Goal: Task Accomplishment & Management: Use online tool/utility

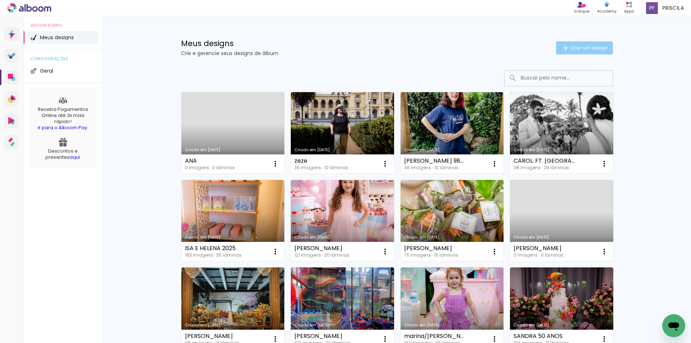
click at [586, 45] on span "Criar um design" at bounding box center [588, 47] width 37 height 5
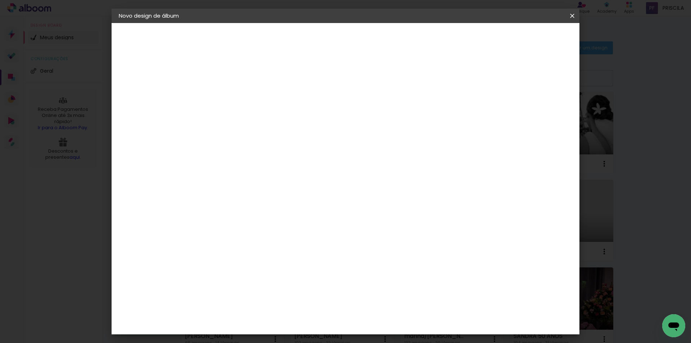
click at [236, 95] on input at bounding box center [236, 96] width 0 height 11
type input "vania 80"
type paper-input "vania 80"
click at [310, 39] on paper-button "Avançar" at bounding box center [292, 38] width 35 height 12
drag, startPoint x: 262, startPoint y: 241, endPoint x: 341, endPoint y: 222, distance: 81.5
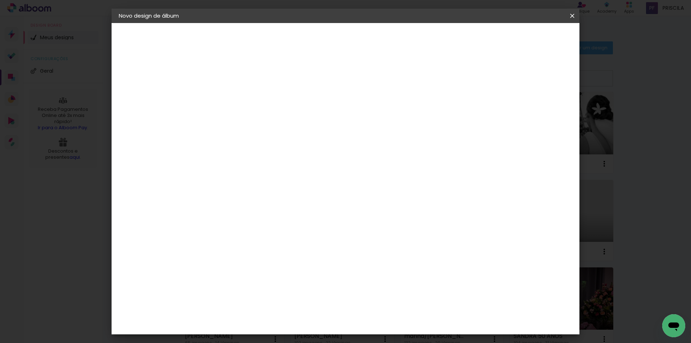
click at [262, 240] on div "AlfaFotoBook" at bounding box center [251, 241] width 38 height 6
click at [0, 0] on slot "Avançar" at bounding box center [0, 0] width 0 height 0
click at [312, 208] on span "20 × 30 cm" at bounding box center [298, 217] width 27 height 19
click at [0, 0] on slot "Avançar" at bounding box center [0, 0] width 0 height 0
click at [527, 38] on span "Iniciar design" at bounding box center [510, 38] width 33 height 5
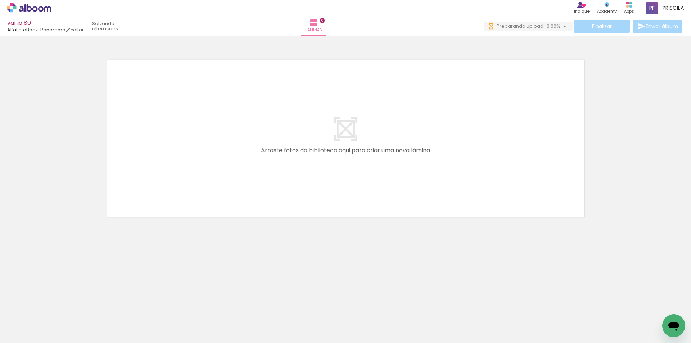
click at [30, 321] on input "Todas as fotos" at bounding box center [19, 321] width 27 height 6
click at [0, 0] on slot "Não utilizadas" at bounding box center [0, 0] width 0 height 0
type input "Não utilizadas"
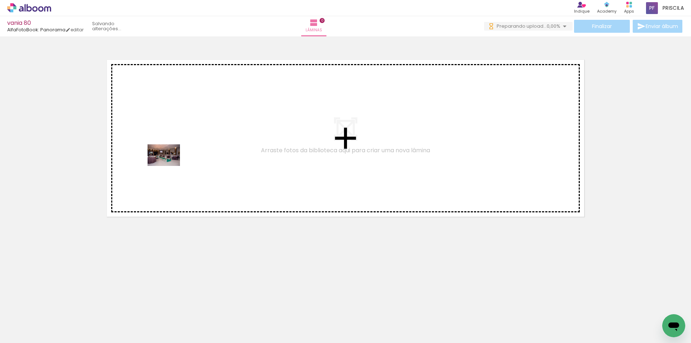
drag, startPoint x: 77, startPoint y: 322, endPoint x: 169, endPoint y: 166, distance: 181.2
click at [169, 166] on quentale-workspace at bounding box center [345, 171] width 691 height 343
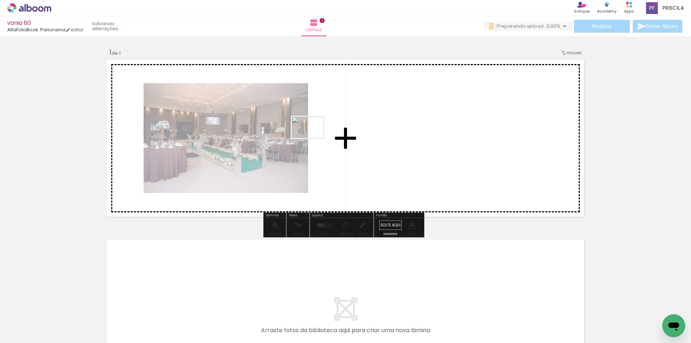
drag, startPoint x: 81, startPoint y: 312, endPoint x: 313, endPoint y: 138, distance: 289.7
click at [313, 138] on quentale-workspace at bounding box center [345, 171] width 691 height 343
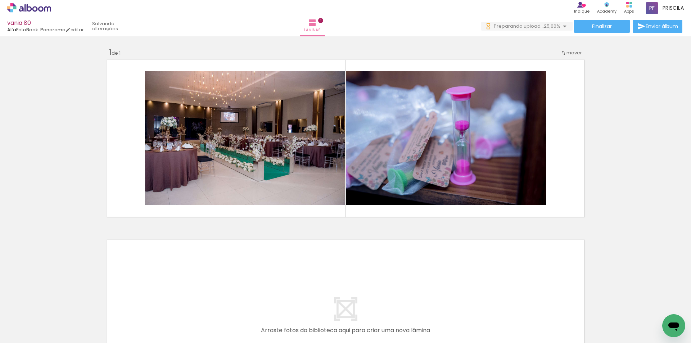
scroll to position [0, 2070]
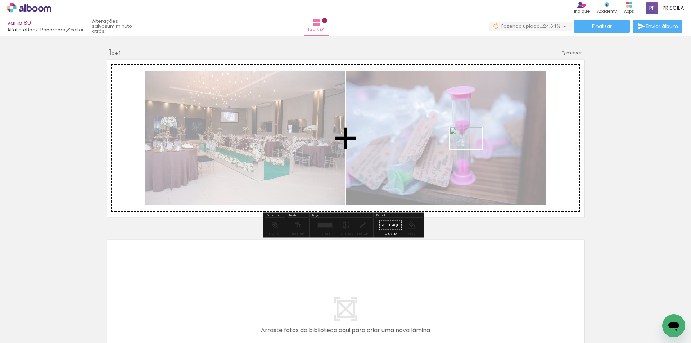
drag, startPoint x: 551, startPoint y: 254, endPoint x: 471, endPoint y: 149, distance: 132.1
click at [471, 149] on quentale-workspace at bounding box center [345, 171] width 691 height 343
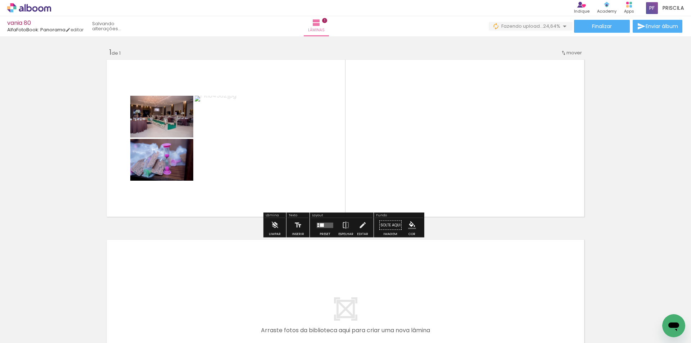
scroll to position [0, 2030]
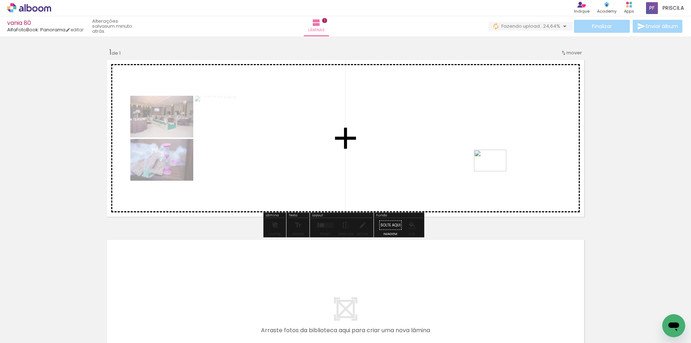
drag, startPoint x: 626, startPoint y: 317, endPoint x: 495, endPoint y: 171, distance: 195.2
click at [495, 171] on quentale-workspace at bounding box center [345, 171] width 691 height 343
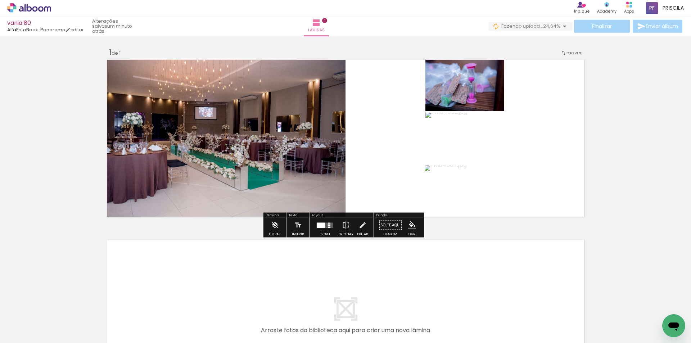
scroll to position [0, 1990]
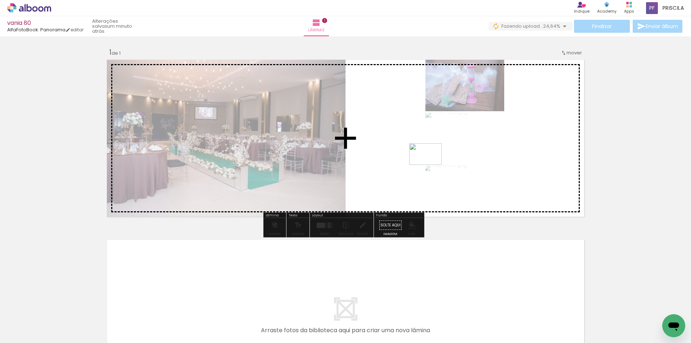
drag, startPoint x: 654, startPoint y: 311, endPoint x: 401, endPoint y: 197, distance: 277.8
click at [430, 165] on quentale-workspace at bounding box center [345, 171] width 691 height 343
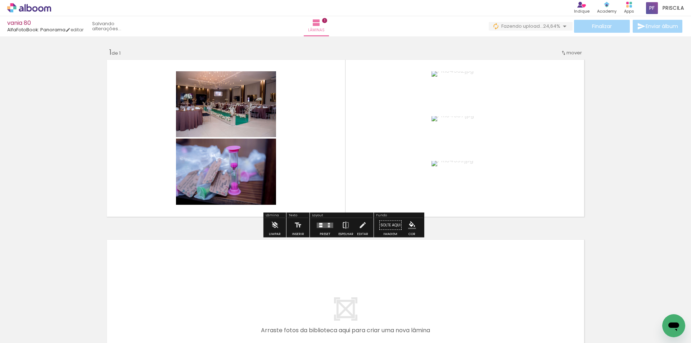
scroll to position [0, 1950]
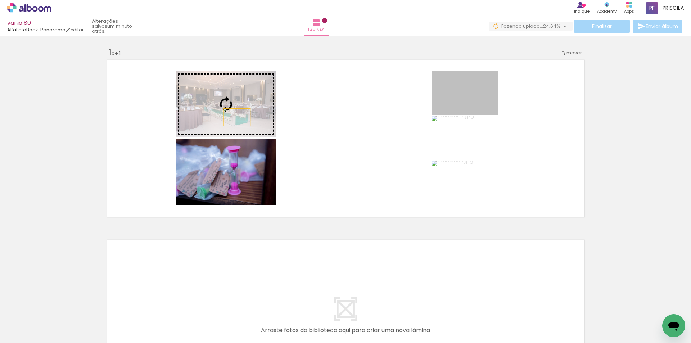
drag, startPoint x: 477, startPoint y: 99, endPoint x: 234, endPoint y: 117, distance: 243.9
click at [0, 0] on slot at bounding box center [0, 0] width 0 height 0
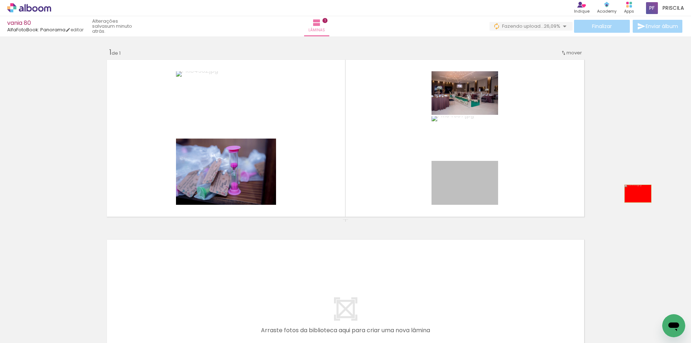
drag, startPoint x: 471, startPoint y: 187, endPoint x: 643, endPoint y: 194, distance: 171.8
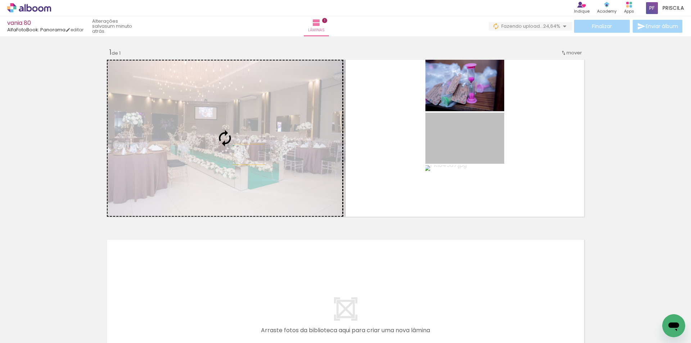
drag, startPoint x: 411, startPoint y: 151, endPoint x: 222, endPoint y: 154, distance: 189.7
click at [0, 0] on slot at bounding box center [0, 0] width 0 height 0
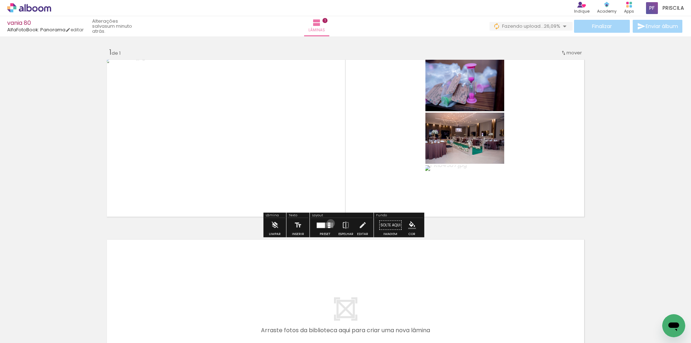
click at [329, 223] on quentale-layouter at bounding box center [325, 224] width 17 height 5
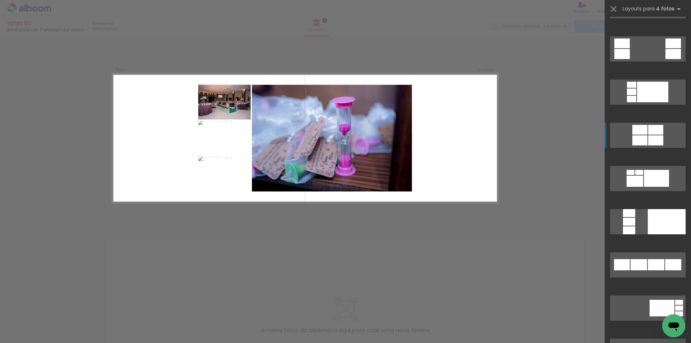
scroll to position [96, 0]
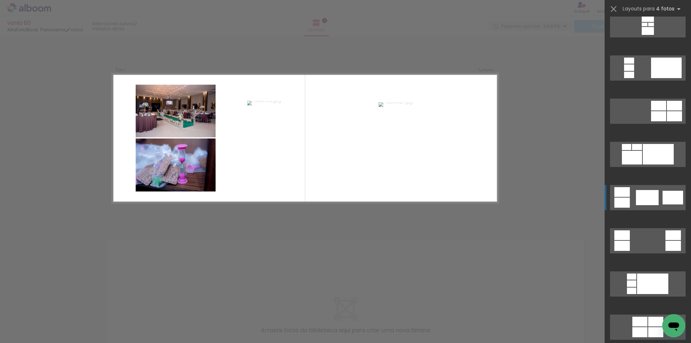
click at [652, 194] on div at bounding box center [647, 197] width 23 height 15
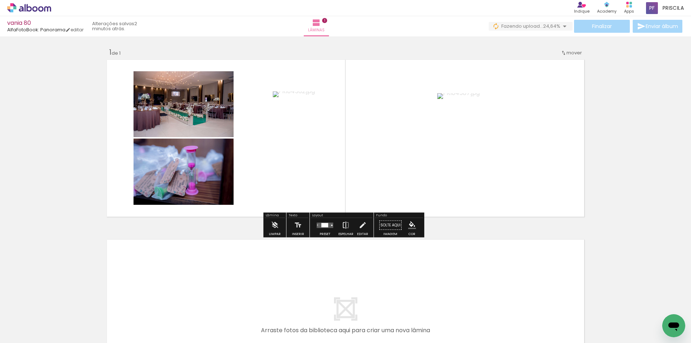
click at [346, 227] on iron-icon at bounding box center [346, 225] width 8 height 14
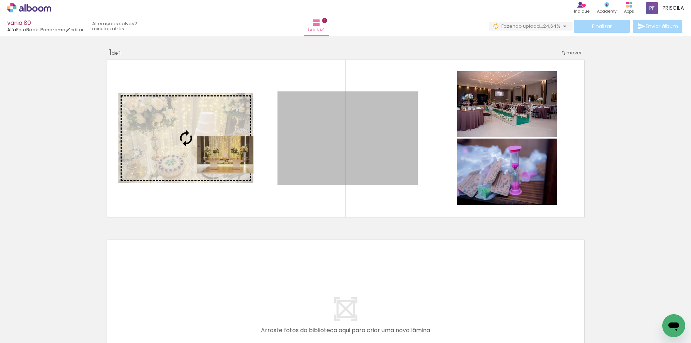
drag, startPoint x: 295, startPoint y: 155, endPoint x: 226, endPoint y: 163, distance: 69.5
click at [0, 0] on slot at bounding box center [0, 0] width 0 height 0
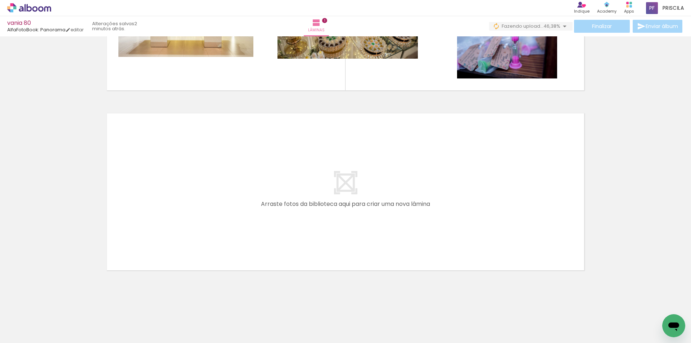
scroll to position [0, 0]
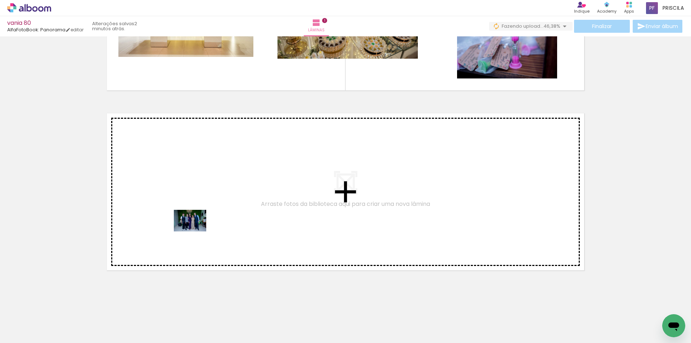
drag, startPoint x: 122, startPoint y: 322, endPoint x: 195, endPoint y: 231, distance: 116.4
click at [195, 231] on quentale-workspace at bounding box center [345, 171] width 691 height 343
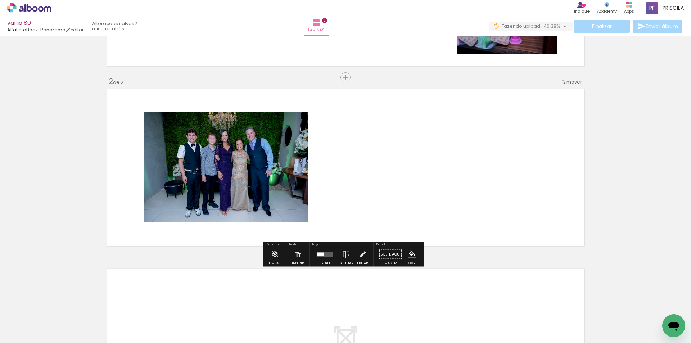
scroll to position [151, 0]
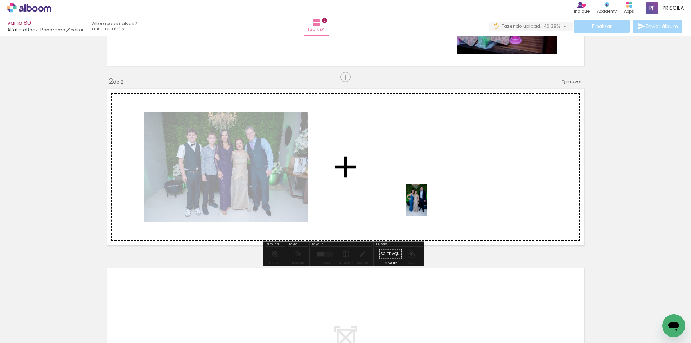
drag, startPoint x: 172, startPoint y: 301, endPoint x: 427, endPoint y: 205, distance: 272.1
click at [427, 205] on quentale-workspace at bounding box center [345, 171] width 691 height 343
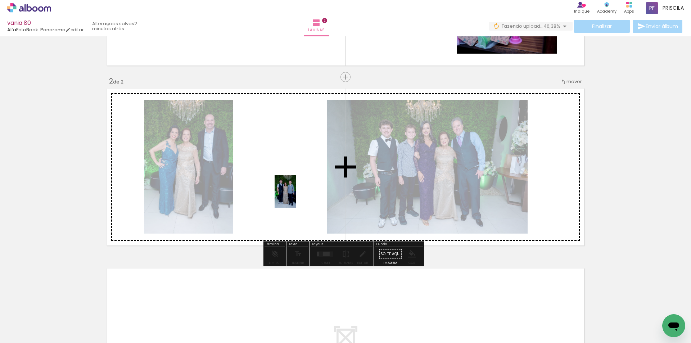
drag, startPoint x: 127, startPoint y: 314, endPoint x: 297, endPoint y: 196, distance: 207.8
click at [297, 196] on quentale-workspace at bounding box center [345, 171] width 691 height 343
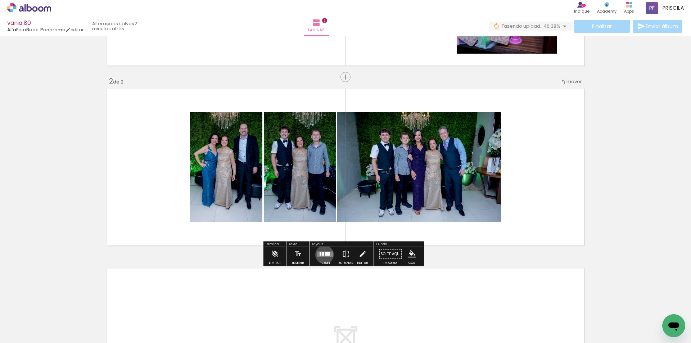
click at [323, 254] on quentale-layouter at bounding box center [325, 253] width 17 height 5
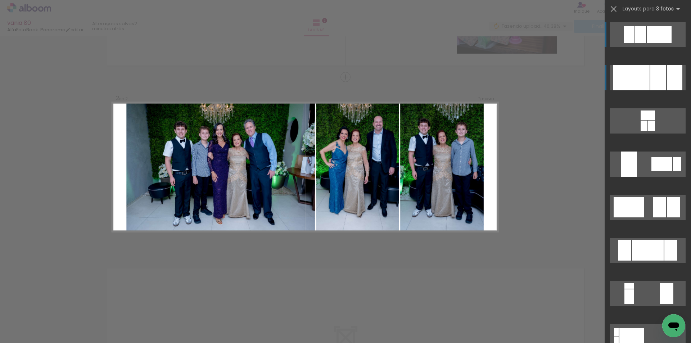
click at [669, 76] on div at bounding box center [674, 77] width 15 height 25
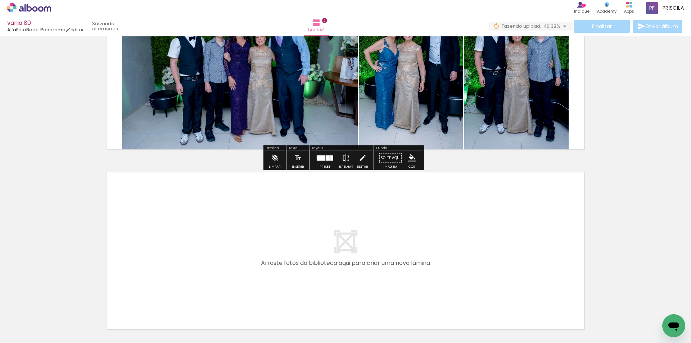
scroll to position [306, 0]
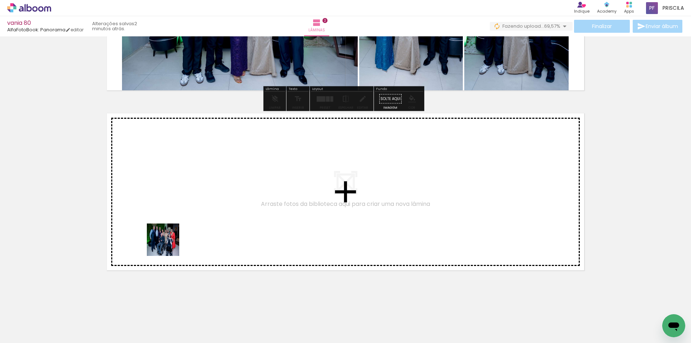
drag, startPoint x: 144, startPoint y: 297, endPoint x: 169, endPoint y: 237, distance: 65.4
click at [169, 237] on quentale-workspace at bounding box center [345, 171] width 691 height 343
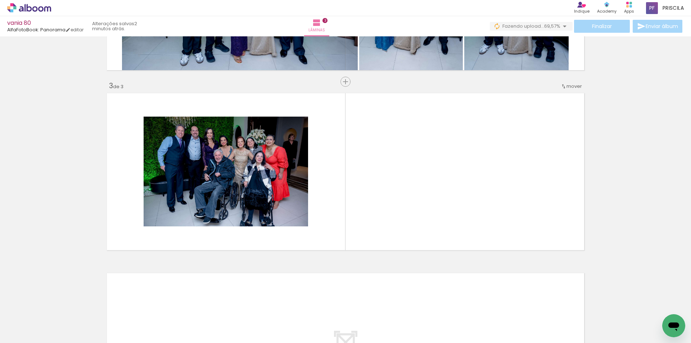
scroll to position [331, 0]
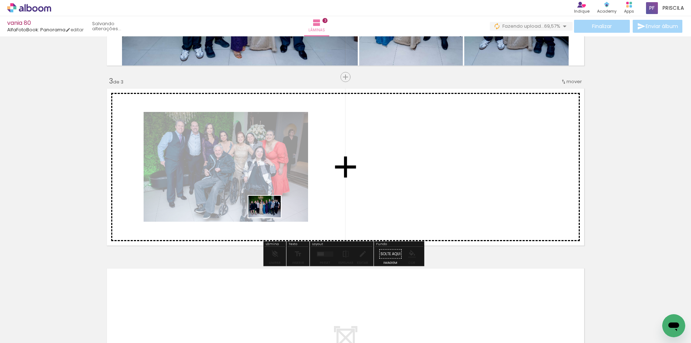
drag, startPoint x: 124, startPoint y: 316, endPoint x: 233, endPoint y: 265, distance: 120.4
click at [270, 217] on quentale-workspace at bounding box center [345, 171] width 691 height 343
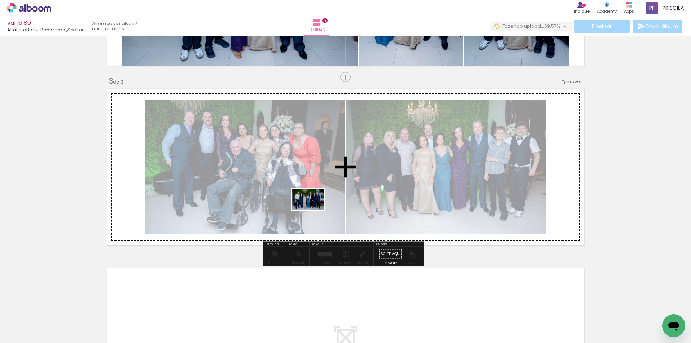
drag, startPoint x: 115, startPoint y: 322, endPoint x: 313, endPoint y: 210, distance: 227.5
click at [313, 210] on quentale-workspace at bounding box center [345, 171] width 691 height 343
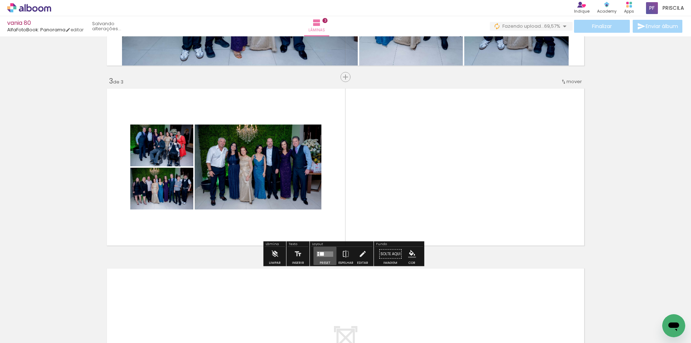
drag, startPoint x: 324, startPoint y: 253, endPoint x: 169, endPoint y: 289, distance: 159.7
click at [175, 289] on div "Inserir lâmina 1 de 3 Inserir lâmina 2 de 3 Inserir lâmina 3 de 3" at bounding box center [345, 68] width 691 height 720
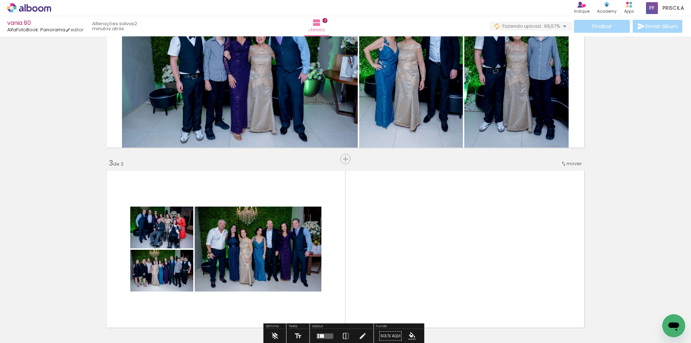
scroll to position [235, 0]
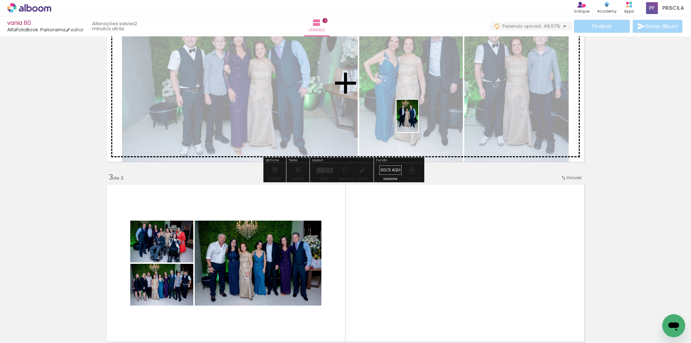
drag, startPoint x: 114, startPoint y: 317, endPoint x: 418, endPoint y: 121, distance: 361.4
click at [418, 121] on quentale-workspace at bounding box center [345, 171] width 691 height 343
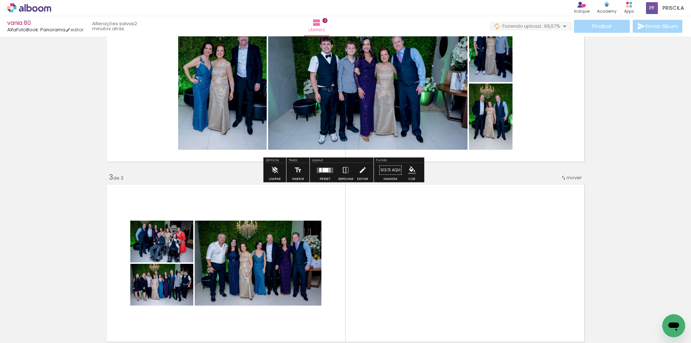
drag, startPoint x: 327, startPoint y: 169, endPoint x: 512, endPoint y: 169, distance: 184.6
click at [329, 168] on quentale-layouter at bounding box center [325, 169] width 17 height 5
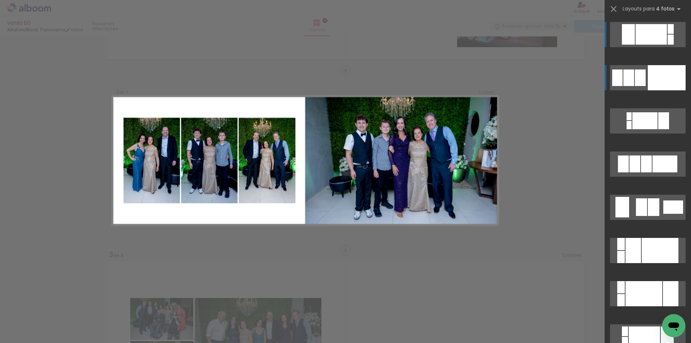
scroll to position [151, 0]
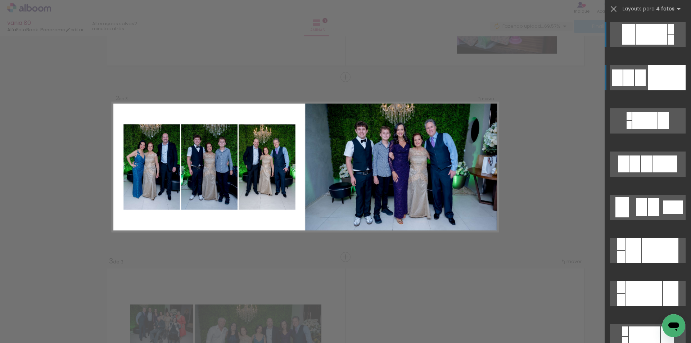
click at [666, 77] on div at bounding box center [667, 77] width 38 height 25
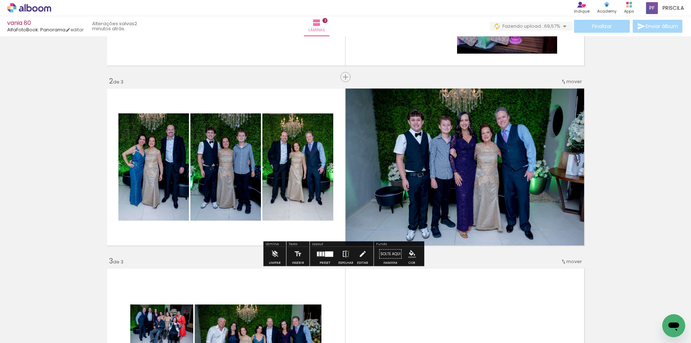
click at [348, 252] on iron-icon at bounding box center [346, 254] width 8 height 14
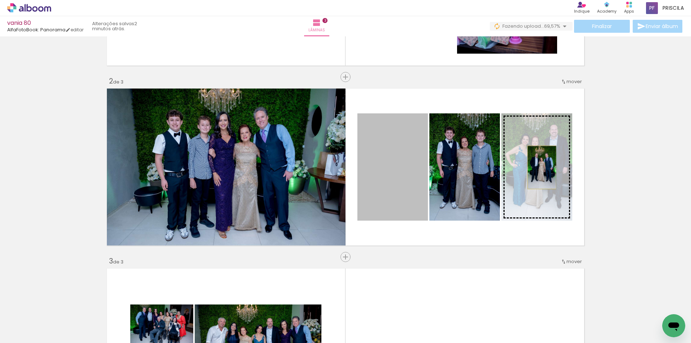
drag, startPoint x: 407, startPoint y: 170, endPoint x: 539, endPoint y: 167, distance: 132.4
click at [0, 0] on slot at bounding box center [0, 0] width 0 height 0
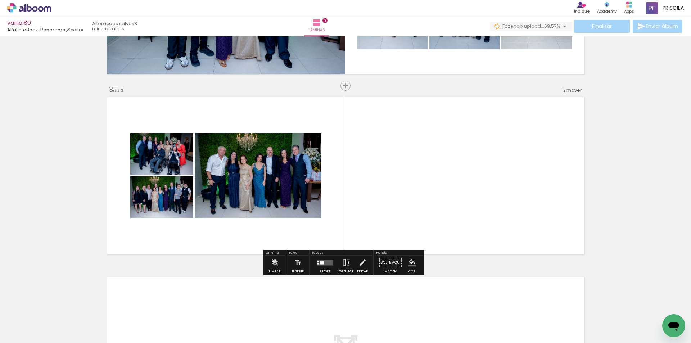
scroll to position [343, 0]
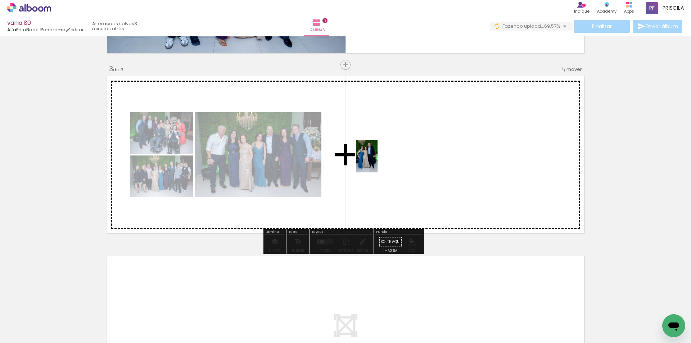
drag, startPoint x: 176, startPoint y: 303, endPoint x: 339, endPoint y: 232, distance: 177.8
click at [376, 164] on quentale-workspace at bounding box center [345, 171] width 691 height 343
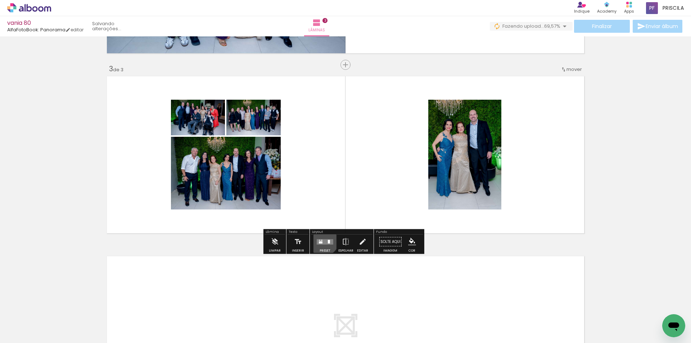
drag, startPoint x: 321, startPoint y: 240, endPoint x: 442, endPoint y: 218, distance: 123.2
click at [321, 240] on quentale-layouter at bounding box center [325, 241] width 17 height 5
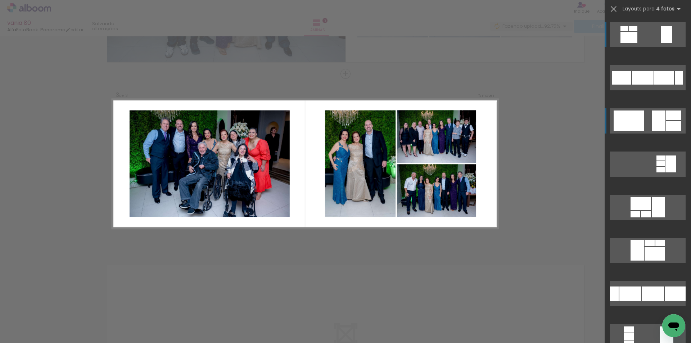
scroll to position [331, 0]
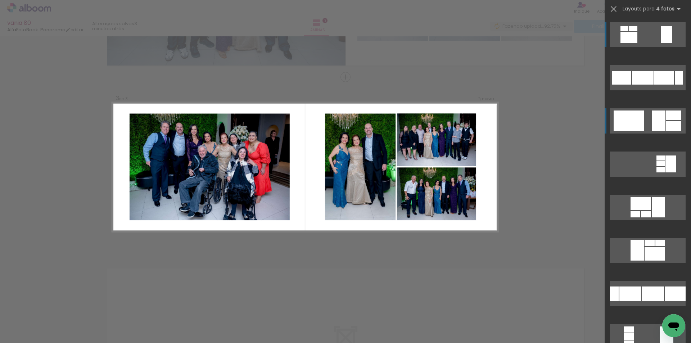
click at [657, 122] on div at bounding box center [658, 120] width 13 height 21
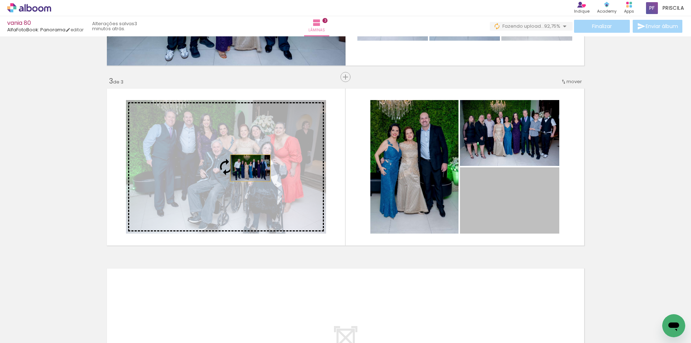
drag, startPoint x: 415, startPoint y: 185, endPoint x: 248, endPoint y: 168, distance: 168.1
click at [0, 0] on slot at bounding box center [0, 0] width 0 height 0
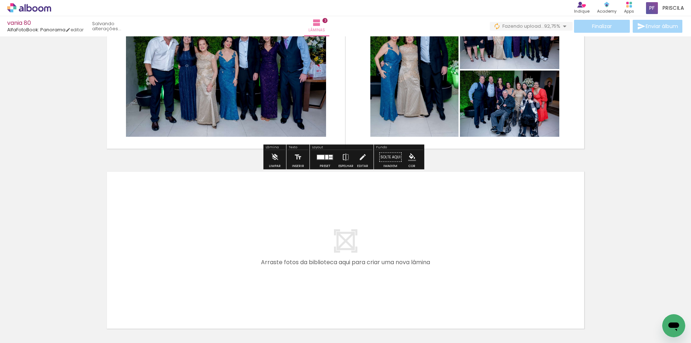
scroll to position [486, 0]
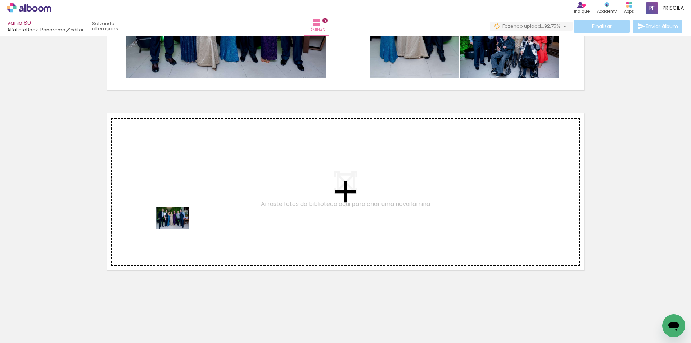
drag, startPoint x: 159, startPoint y: 307, endPoint x: 178, endPoint y: 229, distance: 80.2
click at [178, 229] on quentale-workspace at bounding box center [345, 171] width 691 height 343
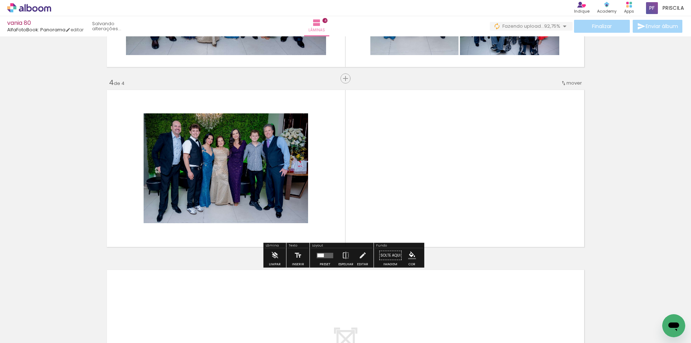
scroll to position [511, 0]
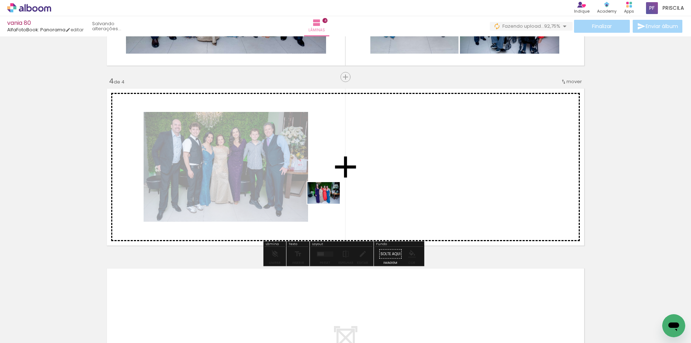
drag, startPoint x: 96, startPoint y: 312, endPoint x: 329, endPoint y: 204, distance: 256.9
click at [329, 204] on quentale-workspace at bounding box center [345, 171] width 691 height 343
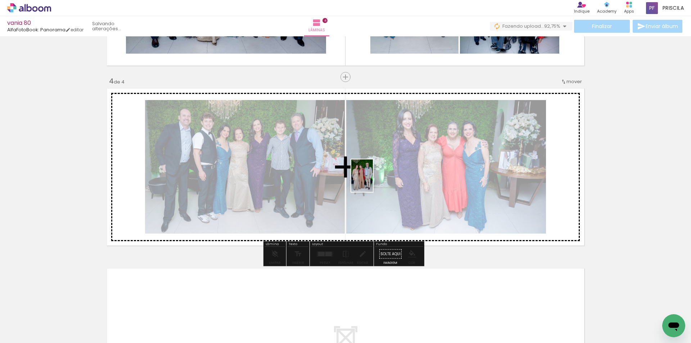
drag, startPoint x: 85, startPoint y: 320, endPoint x: 373, endPoint y: 181, distance: 319.6
click at [373, 181] on quentale-workspace at bounding box center [345, 171] width 691 height 343
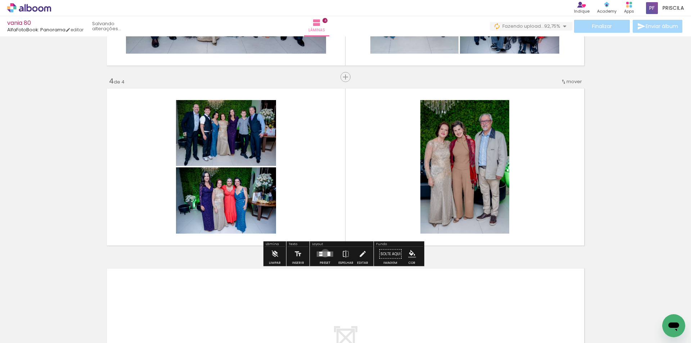
click at [323, 253] on quentale-layouter at bounding box center [325, 253] width 17 height 5
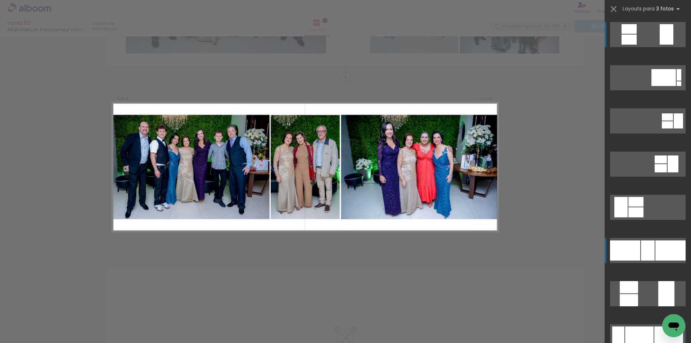
click at [644, 249] on div at bounding box center [648, 250] width 14 height 20
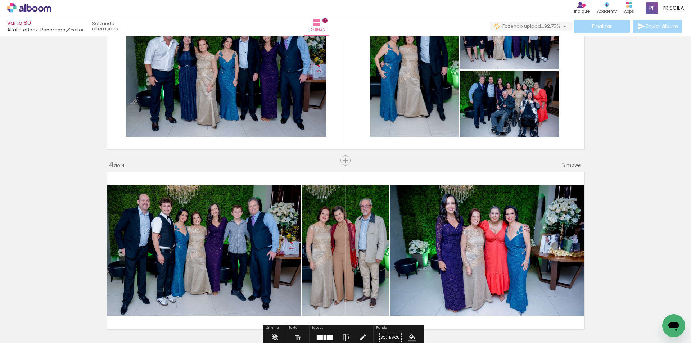
scroll to position [415, 0]
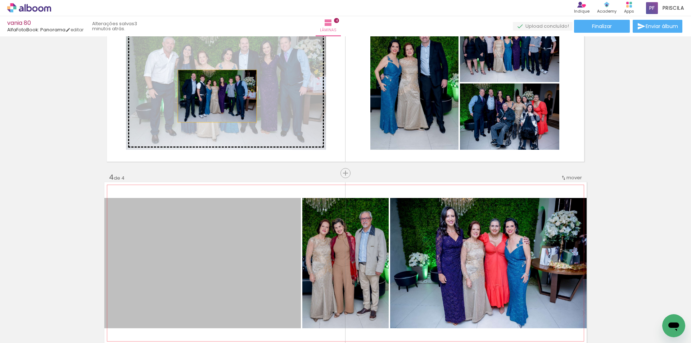
drag, startPoint x: 195, startPoint y: 247, endPoint x: 214, endPoint y: 96, distance: 152.1
click at [214, 96] on div "Inserir lâmina 1 de 4 Inserir lâmina 2 de 4 Inserir lâmina 3 de 4 Inserir lâmin…" at bounding box center [345, 74] width 691 height 900
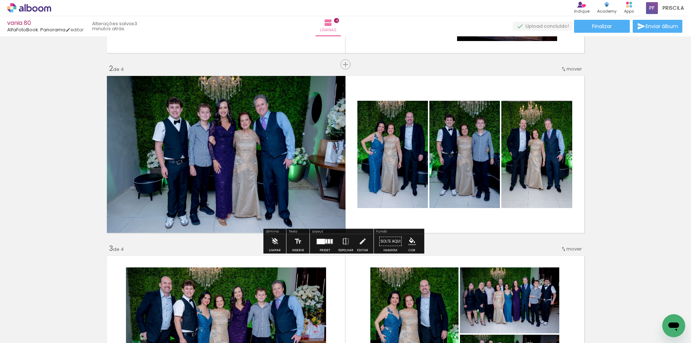
scroll to position [223, 0]
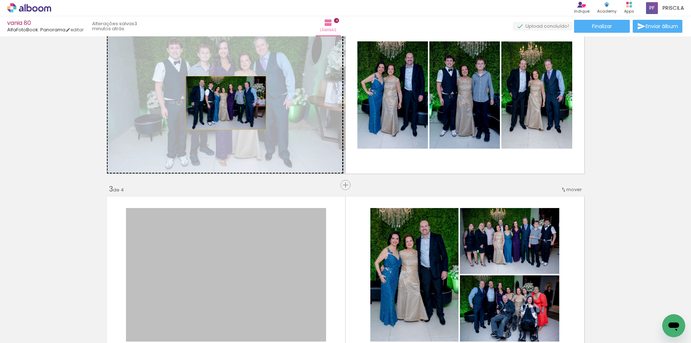
drag, startPoint x: 213, startPoint y: 253, endPoint x: 223, endPoint y: 103, distance: 150.0
click at [223, 103] on div "Inserir lâmina 1 de 4 Inserir lâmina 2 de 4 Inserir lâmina 3 de 4 Inserir lâmin…" at bounding box center [345, 266] width 691 height 900
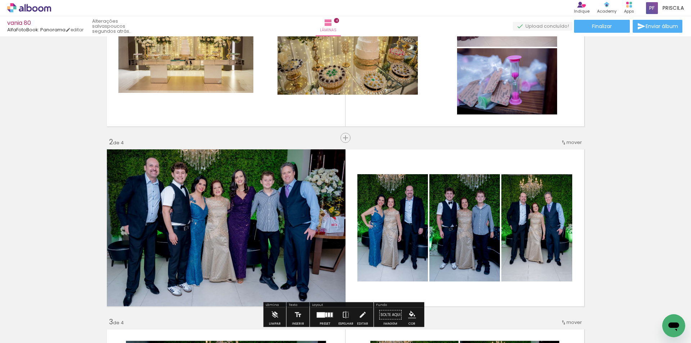
scroll to position [0, 0]
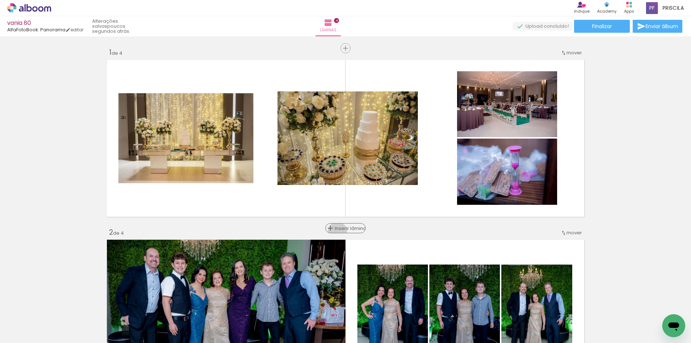
click at [344, 231] on span "Inserir lâmina" at bounding box center [349, 228] width 28 height 5
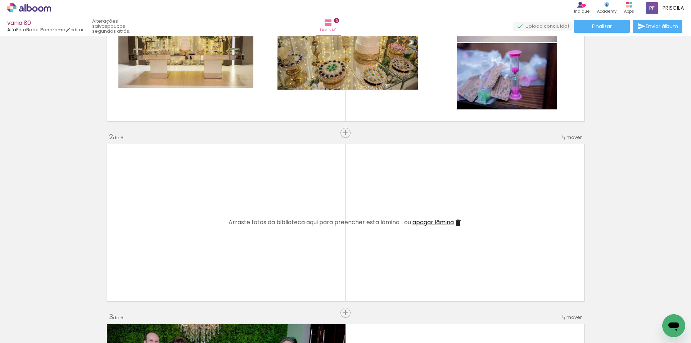
scroll to position [192, 0]
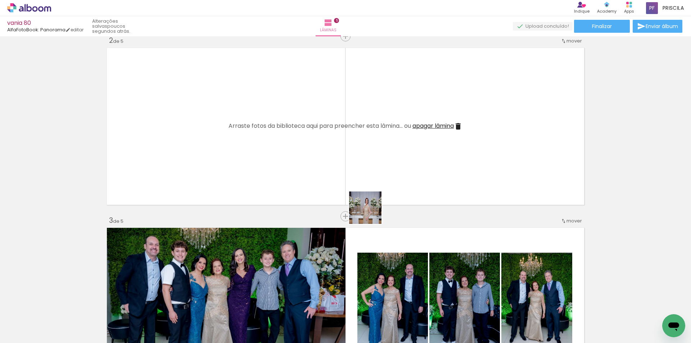
drag, startPoint x: 371, startPoint y: 213, endPoint x: 373, endPoint y: 169, distance: 44.3
click at [373, 169] on quentale-workspace at bounding box center [345, 171] width 691 height 343
